Goal: Task Accomplishment & Management: Manage account settings

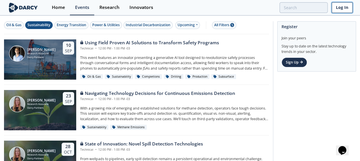
click at [337, 8] on link "Log In" at bounding box center [342, 7] width 21 height 11
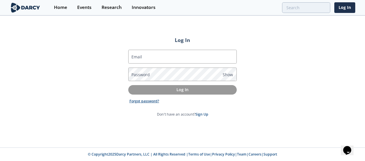
click at [145, 100] on link "Forgot password?" at bounding box center [144, 100] width 30 height 5
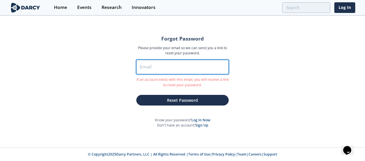
click at [165, 65] on input "Email" at bounding box center [182, 67] width 92 height 14
type input "[EMAIL_ADDRESS][DOMAIN_NAME]"
click at [136, 95] on button "Reset Password" at bounding box center [182, 100] width 92 height 11
